Goal: Information Seeking & Learning: Learn about a topic

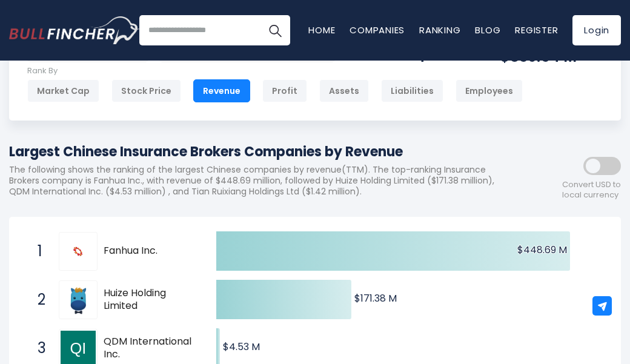
scroll to position [68, 0]
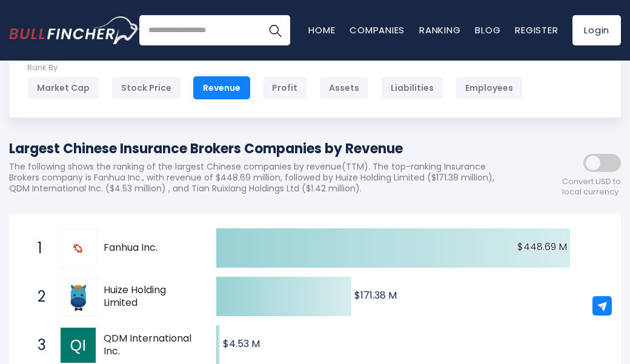
drag, startPoint x: 164, startPoint y: 248, endPoint x: 157, endPoint y: 245, distance: 7.3
click at [157, 245] on span "Fanhua Inc." at bounding box center [149, 248] width 91 height 13
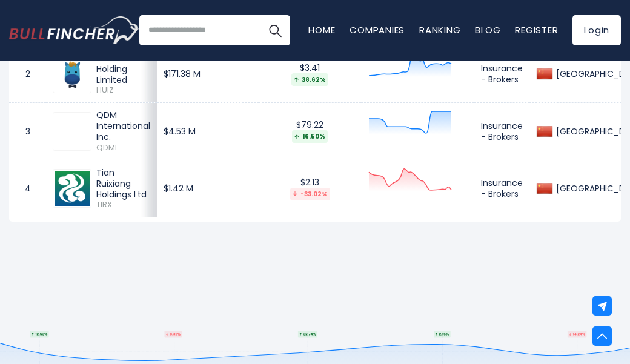
scroll to position [651, 0]
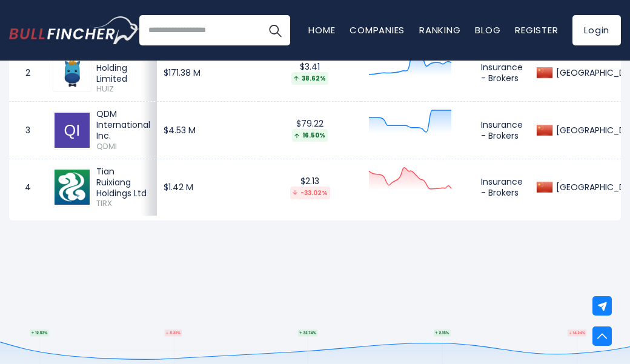
drag, startPoint x: 147, startPoint y: 182, endPoint x: 138, endPoint y: 190, distance: 11.6
click at [138, 190] on div "Tian Ruixiang Holdings Ltd" at bounding box center [123, 182] width 54 height 33
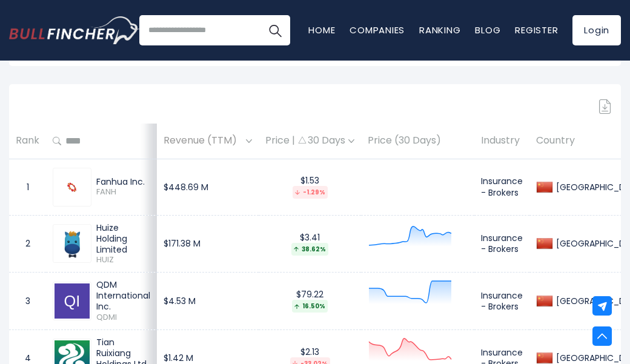
scroll to position [479, 0]
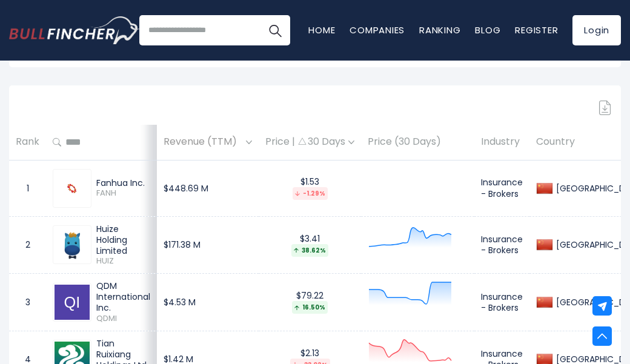
drag, startPoint x: 144, startPoint y: 182, endPoint x: 93, endPoint y: 179, distance: 51.0
click at [93, 179] on div "Fanhua Inc. FANH" at bounding box center [120, 187] width 59 height 21
copy div "Fanhua Inc"
drag, startPoint x: 127, startPoint y: 246, endPoint x: 92, endPoint y: 235, distance: 36.4
click at [92, 235] on div "Huize Holding Limited HUIZ" at bounding box center [120, 244] width 59 height 43
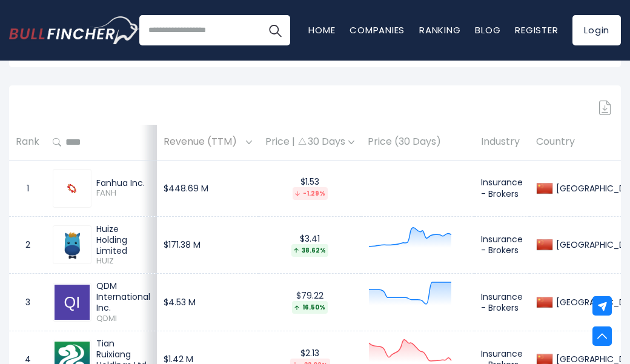
copy div "Huize Holding Limited"
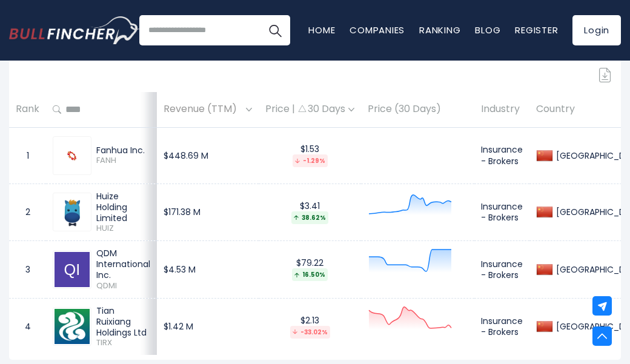
scroll to position [518, 0]
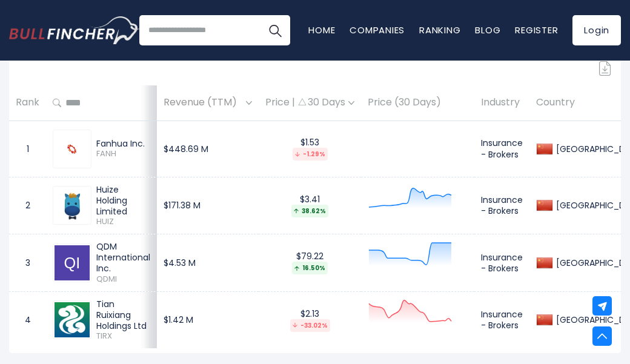
drag, startPoint x: 166, startPoint y: 263, endPoint x: 94, endPoint y: 244, distance: 73.9
click at [94, 244] on div "QDM International Inc. QDMI" at bounding box center [101, 262] width 97 height 43
copy div "QDM International Inc"
drag, startPoint x: 167, startPoint y: 261, endPoint x: 97, endPoint y: 251, distance: 70.9
click at [97, 251] on div "QDM International Inc." at bounding box center [123, 257] width 54 height 33
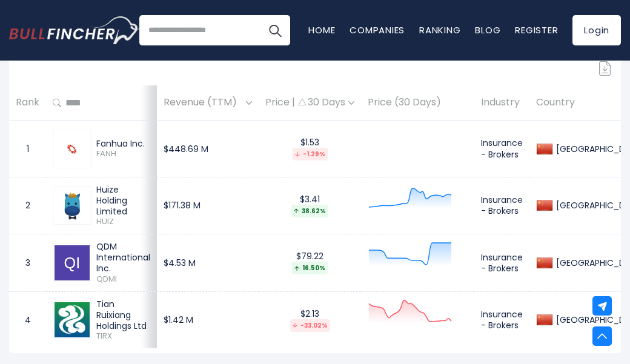
copy div "QDM International Inc."
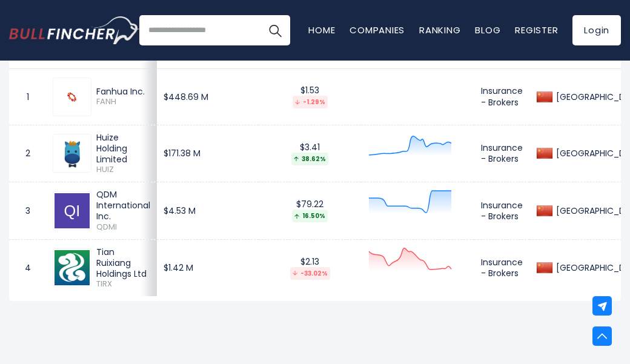
scroll to position [575, 0]
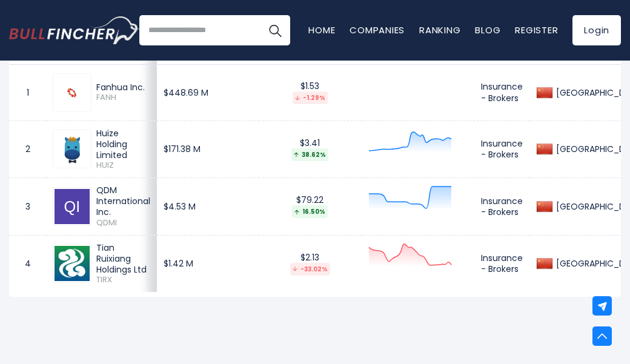
drag, startPoint x: 147, startPoint y: 261, endPoint x: 94, endPoint y: 249, distance: 53.3
click at [94, 249] on div "Tian Ruixiang Holdings Ltd TIRX" at bounding box center [120, 263] width 59 height 43
copy div "Tian Ruixiang Holdings Ltd"
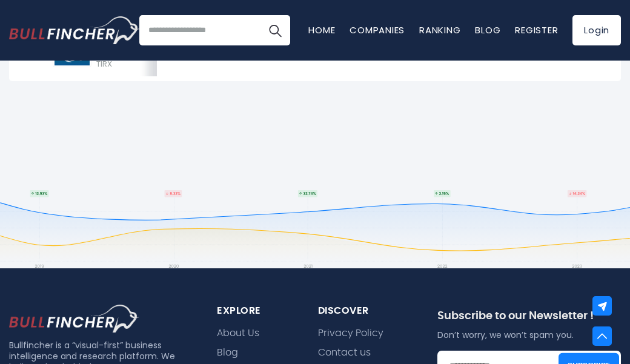
scroll to position [786, 0]
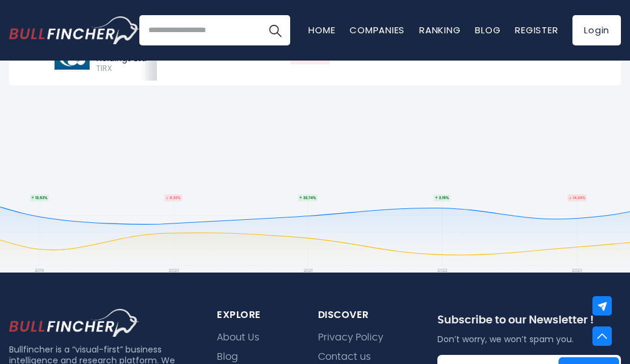
click at [438, 21] on nav "Home Companies Ranking Blog Register Login" at bounding box center [464, 30] width 312 height 30
click at [439, 26] on link "Ranking" at bounding box center [439, 30] width 41 height 13
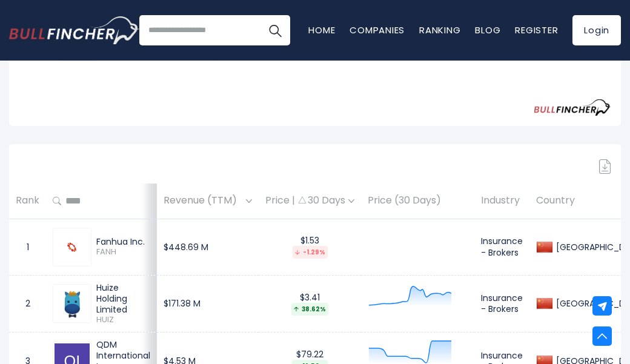
scroll to position [420, 0]
click at [30, 203] on th "Rank" at bounding box center [27, 202] width 37 height 36
click at [63, 203] on input "text" at bounding box center [105, 202] width 89 height 22
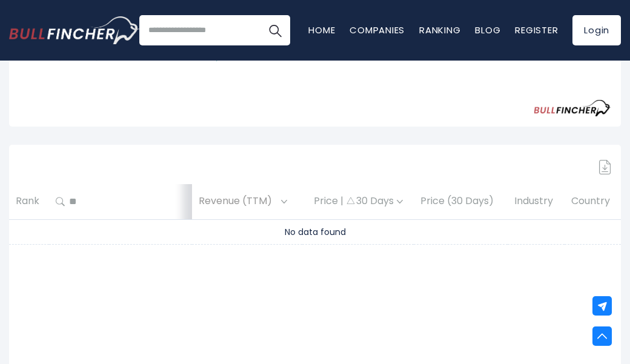
type input "*"
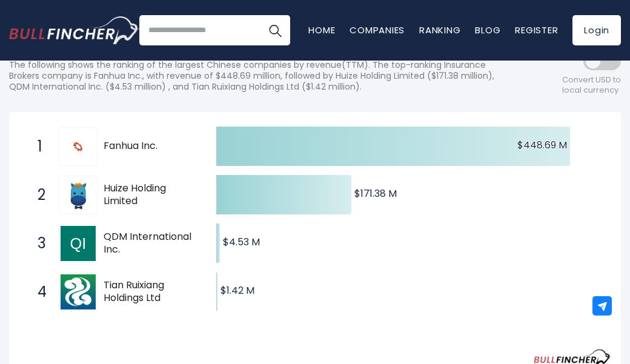
scroll to position [183, 0]
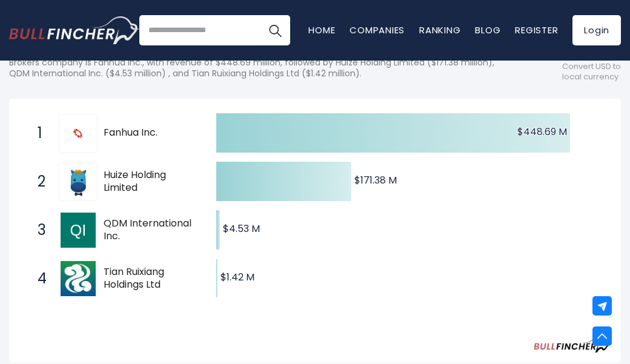
click at [162, 31] on input "search" at bounding box center [214, 30] width 151 height 30
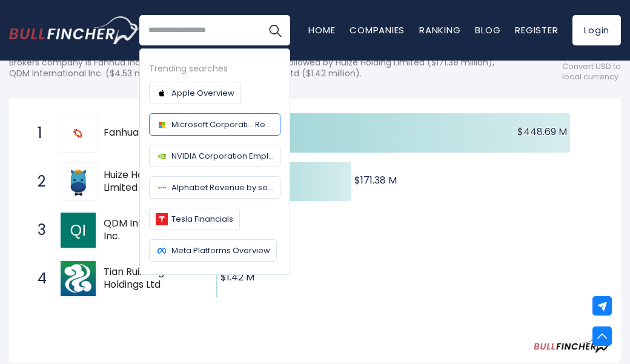
click at [219, 122] on span "Microsoft Corporati... Revenue" at bounding box center [222, 124] width 102 height 13
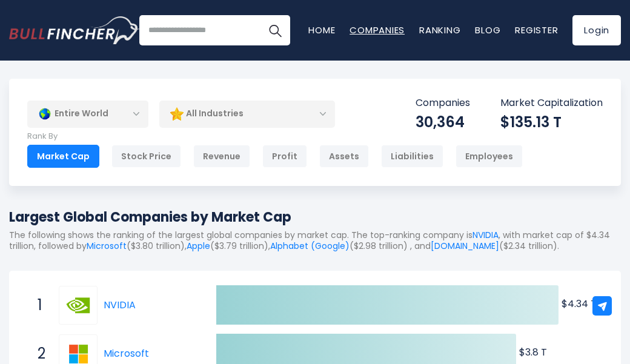
click at [379, 35] on link "Companies" at bounding box center [376, 30] width 55 height 13
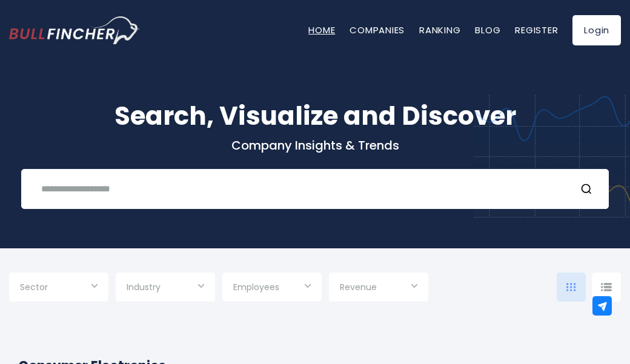
click at [324, 26] on link "Home" at bounding box center [321, 30] width 27 height 13
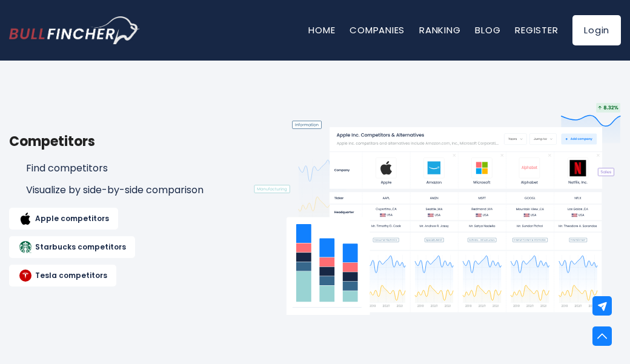
scroll to position [1295, 0]
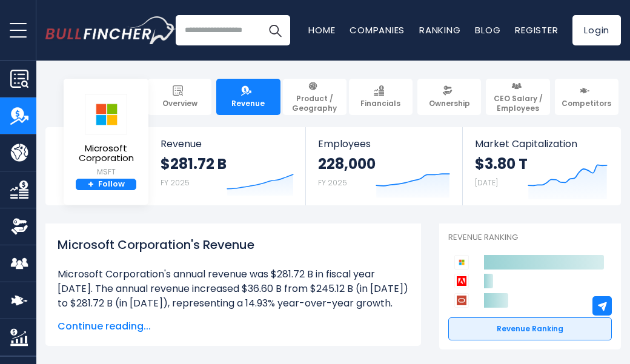
click at [246, 28] on input "search" at bounding box center [233, 30] width 114 height 30
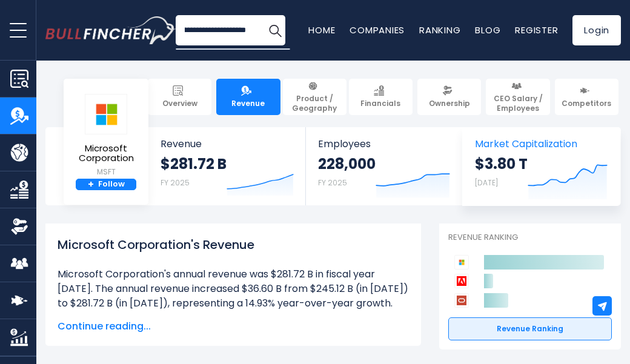
type input "**********"
click at [260, 15] on button "Search" at bounding box center [275, 30] width 30 height 30
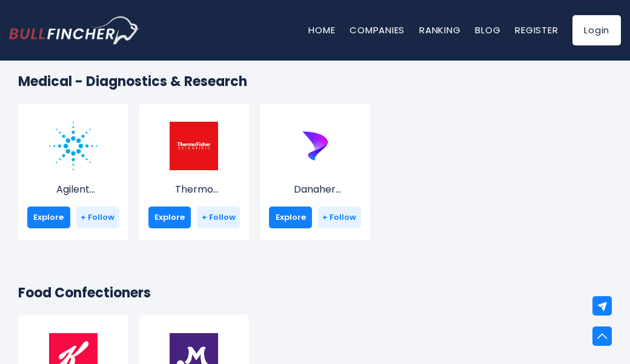
scroll to position [5417, 0]
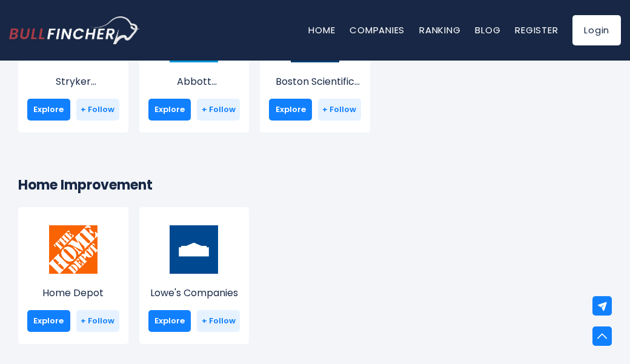
scroll to position [9182, 0]
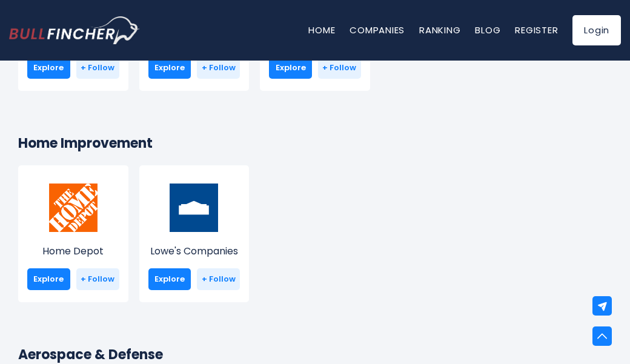
click at [128, 257] on div "Home Depot Explore + Follow" at bounding box center [73, 233] width 110 height 137
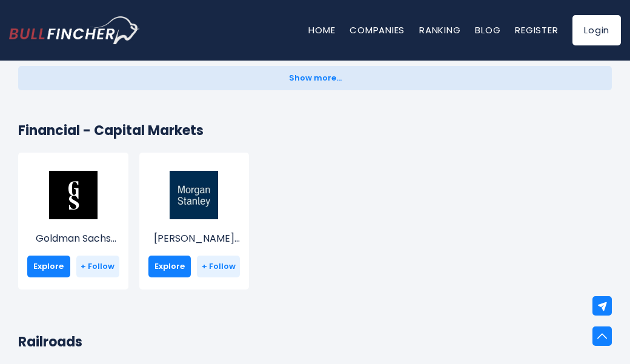
scroll to position [9667, 0]
